Goal: Task Accomplishment & Management: Complete application form

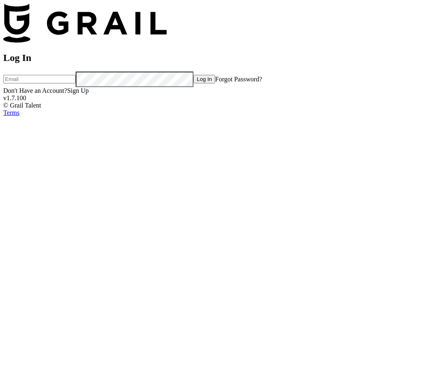
click at [76, 83] on input "email" at bounding box center [39, 79] width 72 height 9
type input "[EMAIL_ADDRESS][DOMAIN_NAME]"
click at [194, 87] on form "Log In [EMAIL_ADDRESS][DOMAIN_NAME] Log In Forgot Password?" at bounding box center [217, 69] width 429 height 35
click at [193, 75] on input "Log In" at bounding box center [204, 79] width 22 height 9
